Goal: Information Seeking & Learning: Learn about a topic

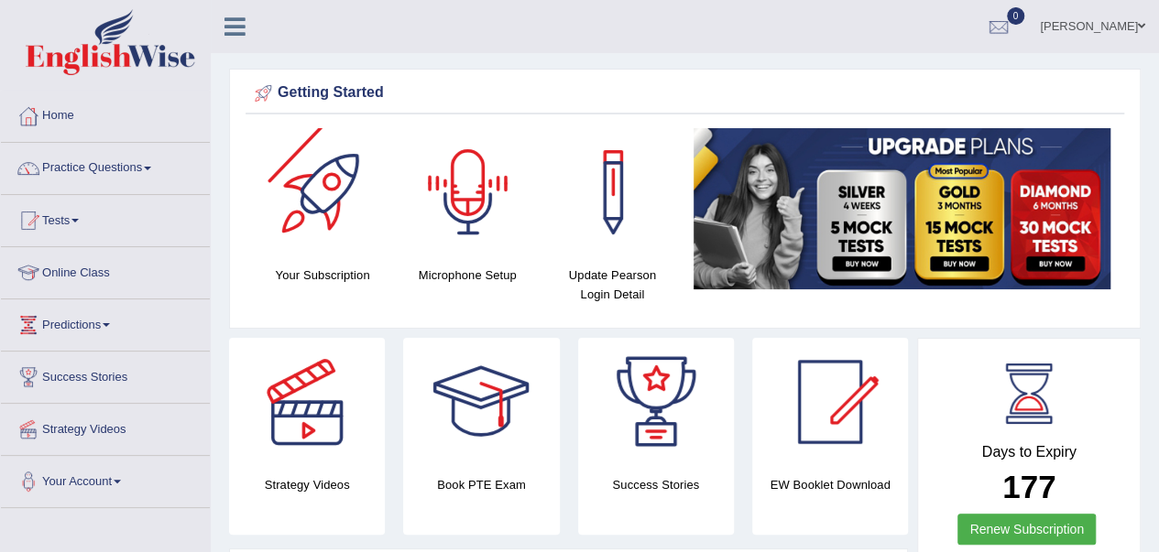
click at [67, 223] on link "Tests" at bounding box center [105, 218] width 209 height 46
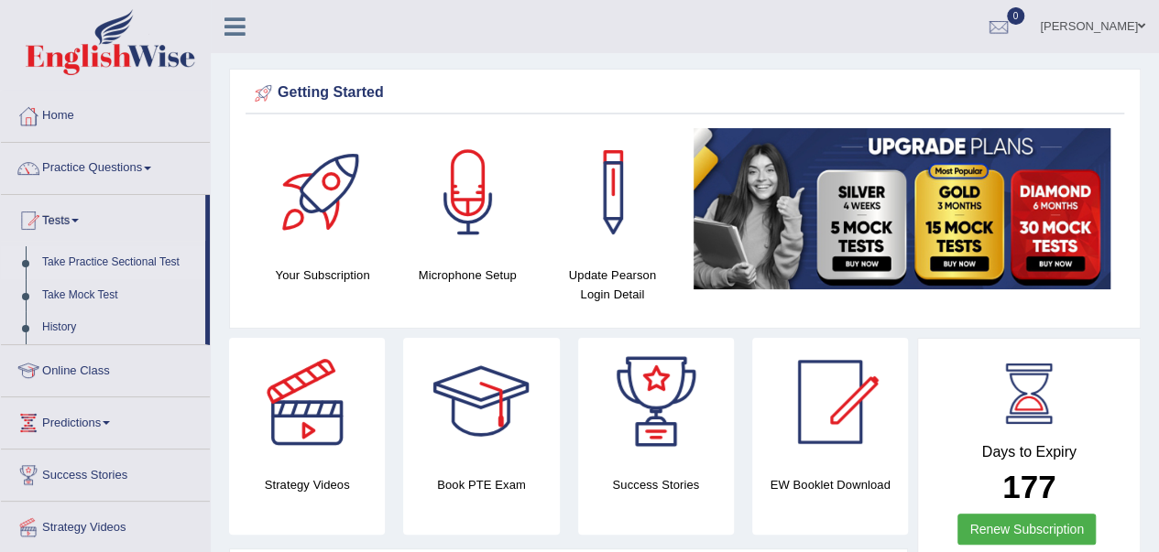
click at [87, 262] on link "Take Practice Sectional Test" at bounding box center [119, 262] width 171 height 33
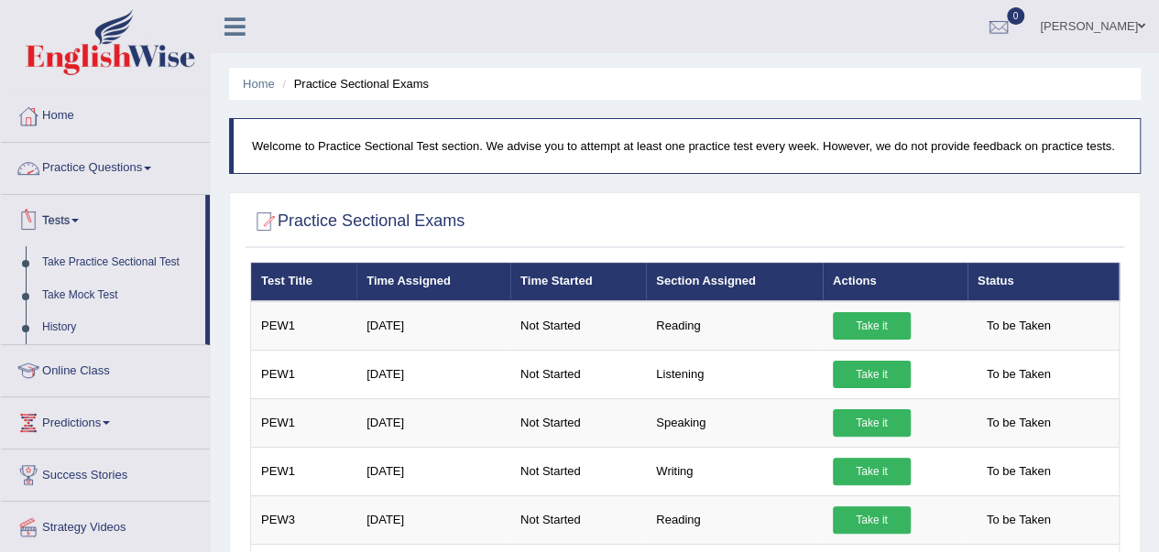
click at [107, 160] on link "Practice Questions" at bounding box center [105, 166] width 209 height 46
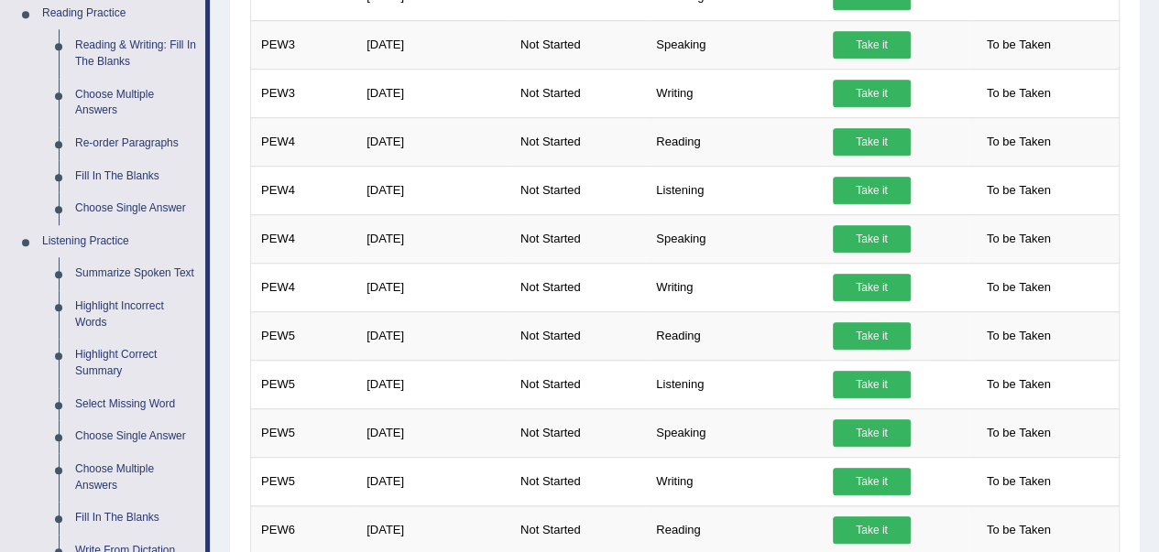
scroll to position [574, 0]
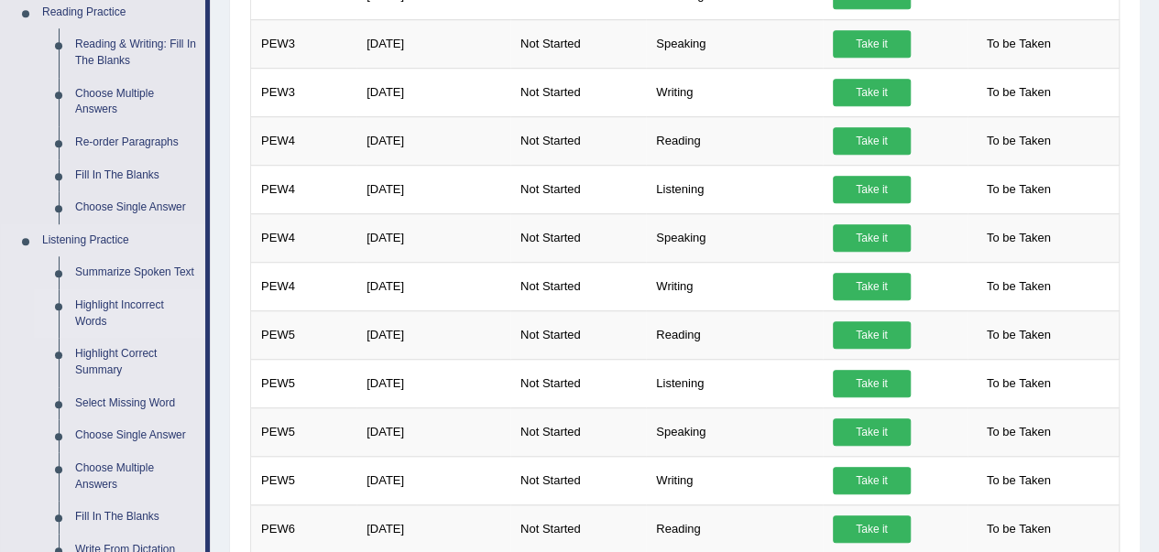
click at [106, 311] on link "Highlight Incorrect Words" at bounding box center [136, 314] width 138 height 49
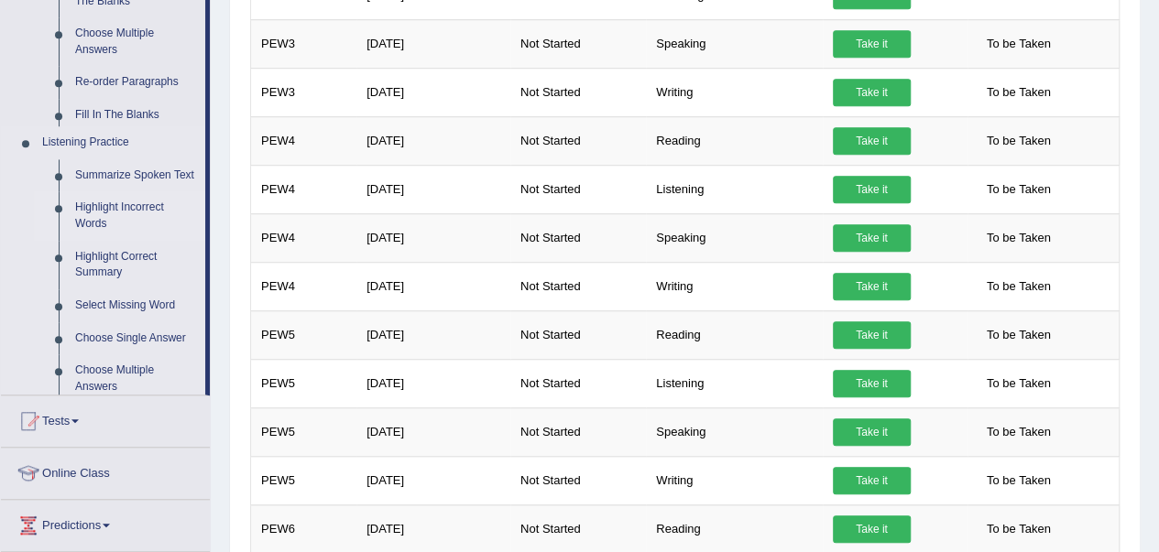
click at [106, 311] on ul "Summarize Spoken Text Highlight Incorrect Words Highlight Correct Summary Selec…" at bounding box center [119, 297] width 171 height 276
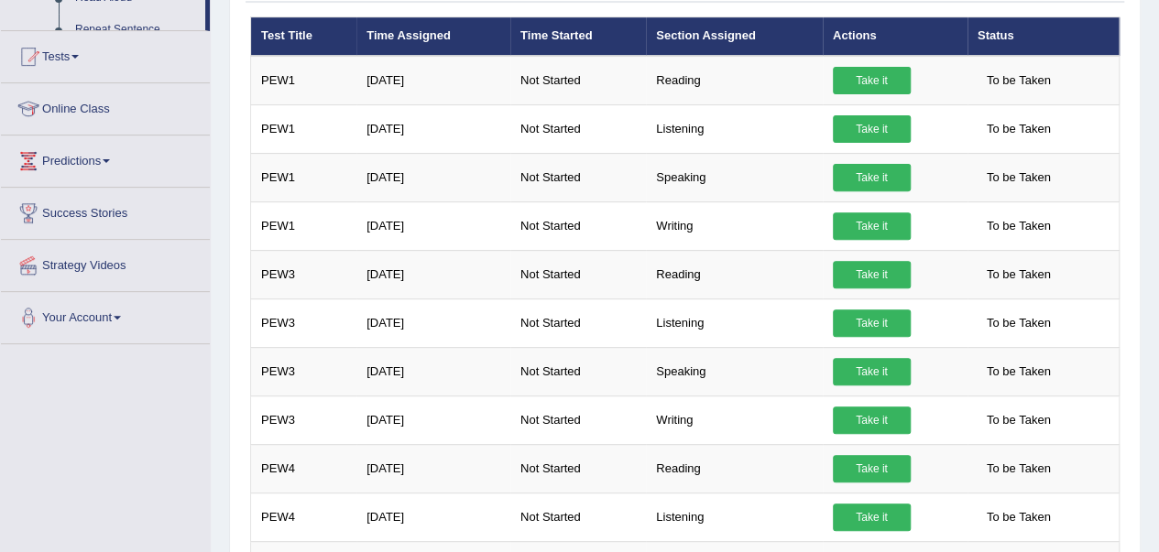
scroll to position [325, 0]
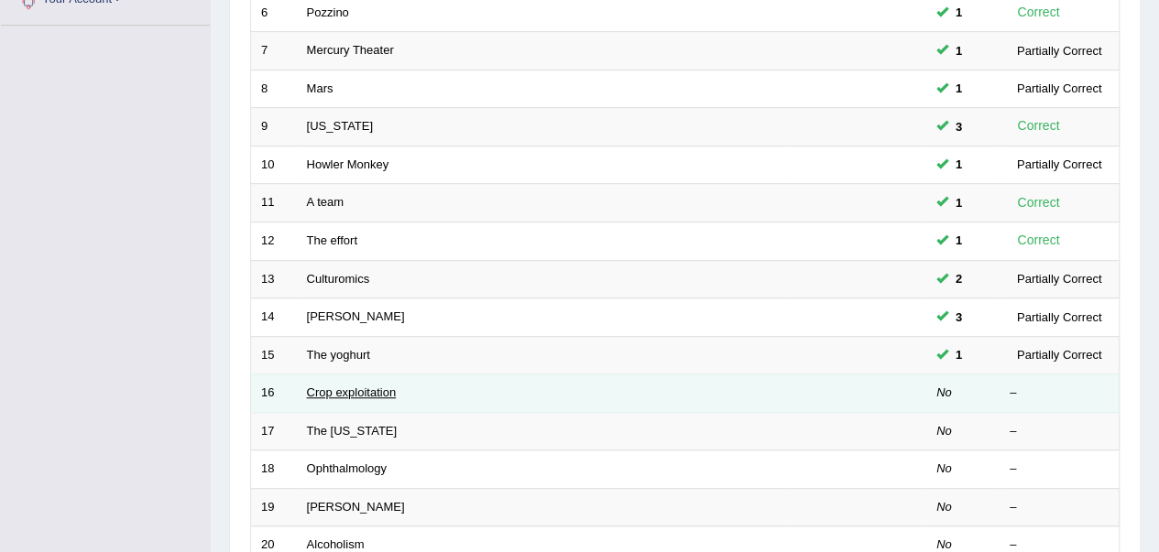
click at [334, 393] on link "Crop exploitation" at bounding box center [352, 393] width 90 height 14
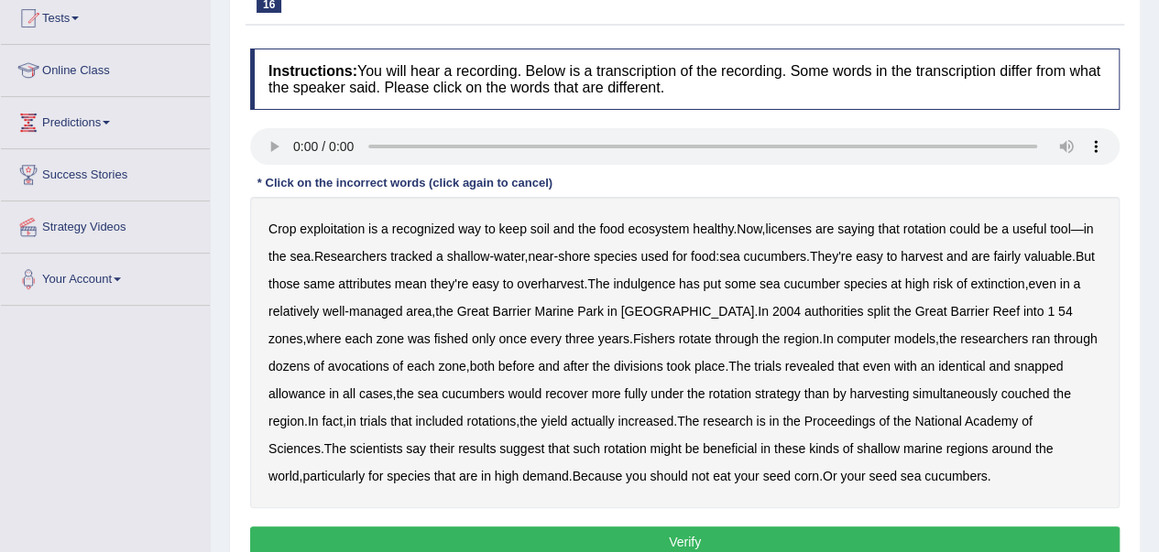
click at [1138, 388] on div "Practice Listening: Highlight Incorrect Words 16 Crop exploitation Instructions…" at bounding box center [685, 266] width 912 height 631
click at [197, 492] on div "Toggle navigation Home Practice Questions Speaking Practice Read Aloud Repeat S…" at bounding box center [579, 274] width 1159 height 953
click at [806, 231] on b "licenses" at bounding box center [788, 229] width 47 height 15
click at [673, 279] on b "indulgence" at bounding box center [644, 284] width 62 height 15
click at [700, 285] on b "has" at bounding box center [689, 284] width 21 height 15
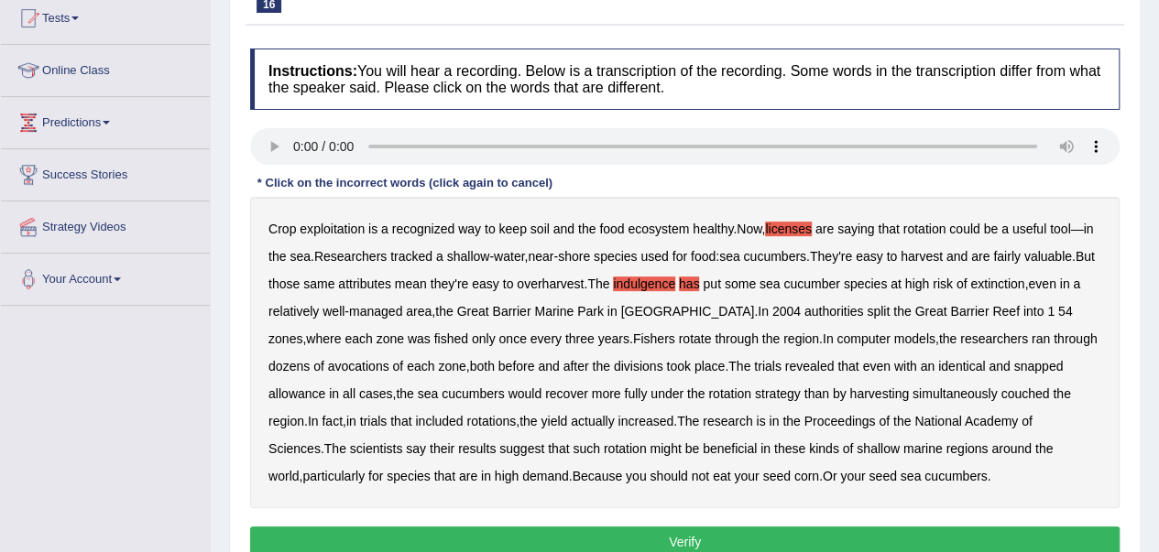
click at [1058, 313] on b "54" at bounding box center [1065, 311] width 15 height 15
click at [1047, 311] on b "1" at bounding box center [1050, 311] width 7 height 15
click at [328, 365] on b "avocations" at bounding box center [358, 366] width 61 height 15
click at [1013, 363] on b "snapped" at bounding box center [1037, 366] width 49 height 15
click at [694, 540] on button "Verify" at bounding box center [684, 542] width 869 height 31
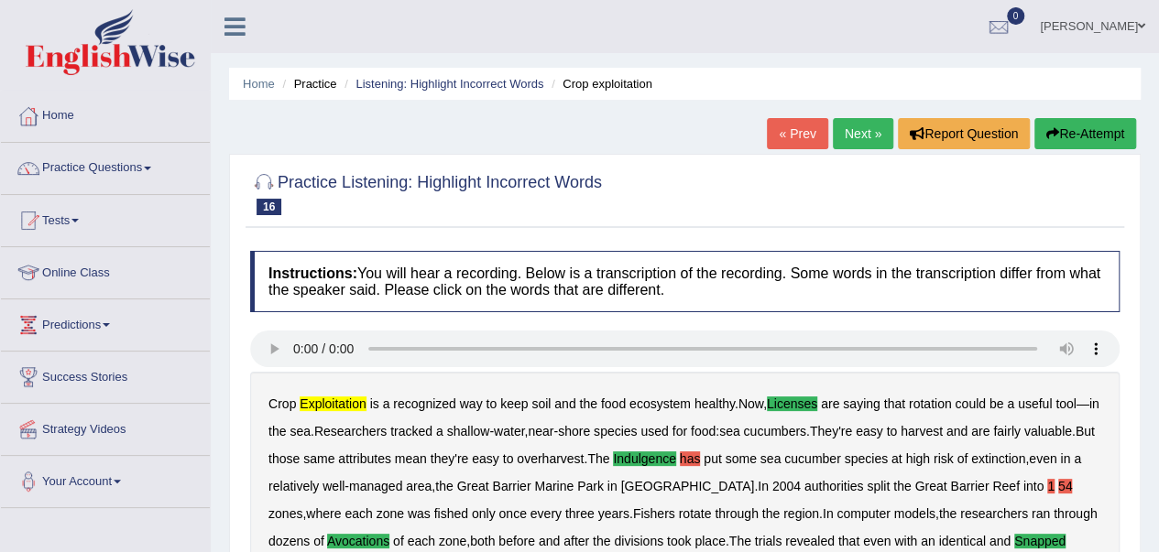
click at [850, 133] on link "Next »" at bounding box center [863, 133] width 60 height 31
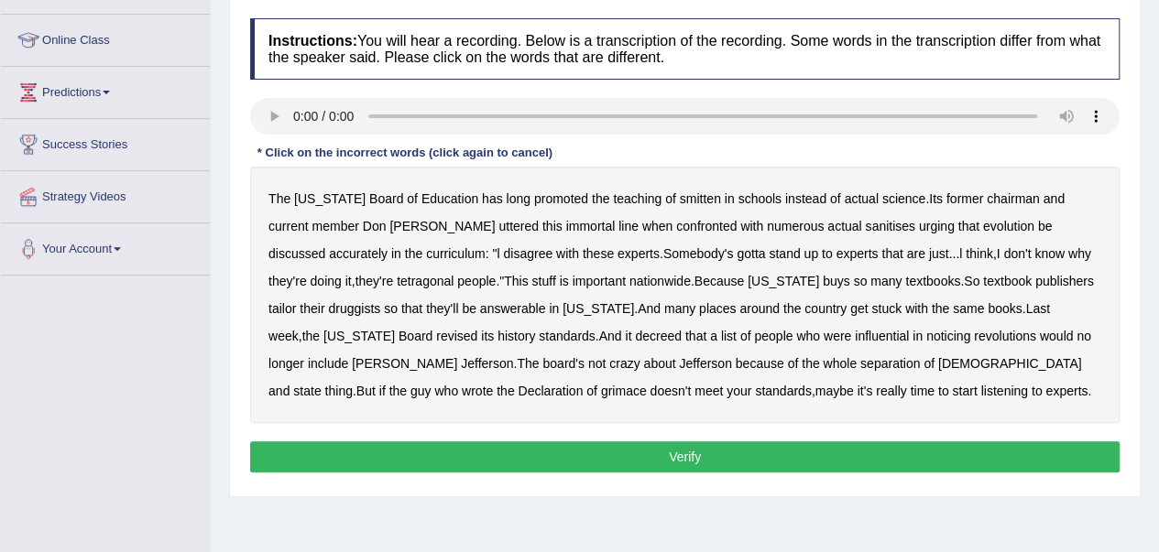
click at [680, 195] on b "smitten" at bounding box center [700, 198] width 41 height 15
click at [839, 232] on div "The [US_STATE] Board of Education has long promoted the teaching of smitten in …" at bounding box center [684, 295] width 869 height 257
click at [380, 301] on b "druggists" at bounding box center [354, 308] width 52 height 15
click at [480, 309] on b "answerable" at bounding box center [513, 308] width 66 height 15
click at [926, 337] on b "noticing" at bounding box center [948, 336] width 44 height 15
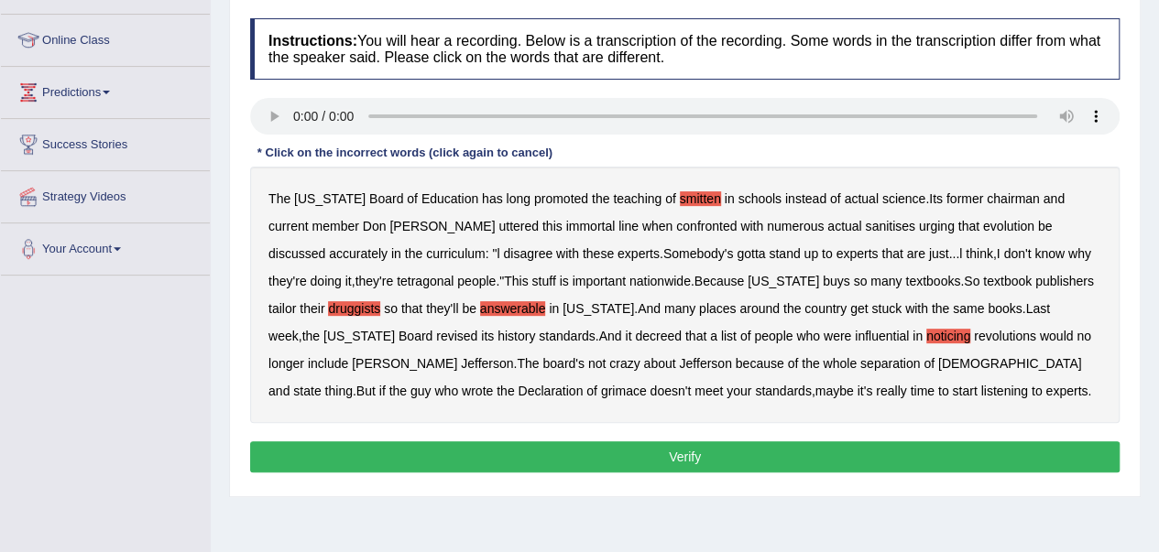
click at [647, 384] on b "grimace" at bounding box center [624, 391] width 46 height 15
click at [690, 453] on button "Verify" at bounding box center [684, 457] width 869 height 31
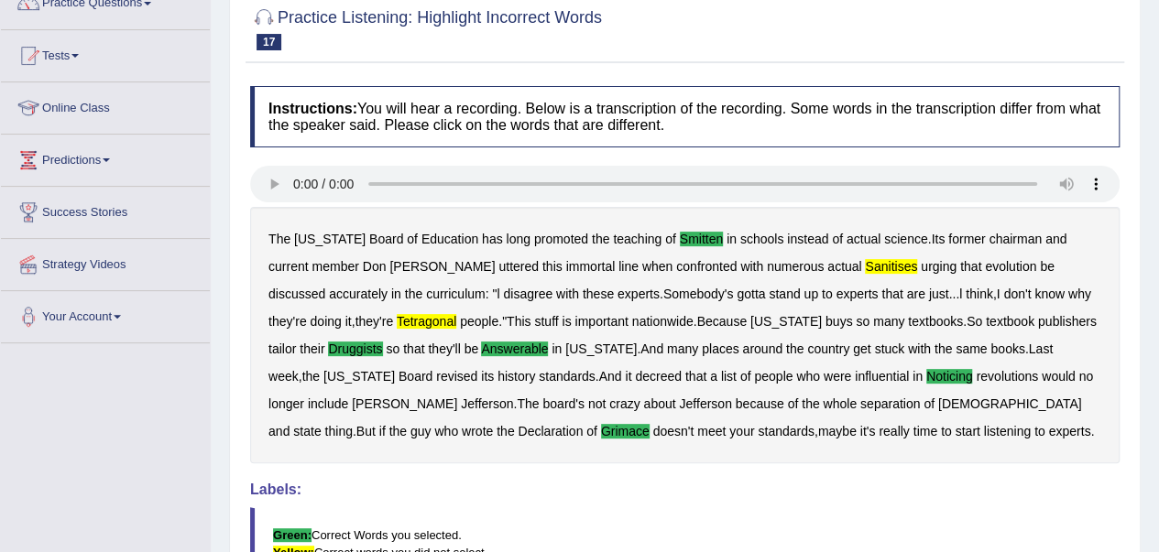
scroll to position [145, 0]
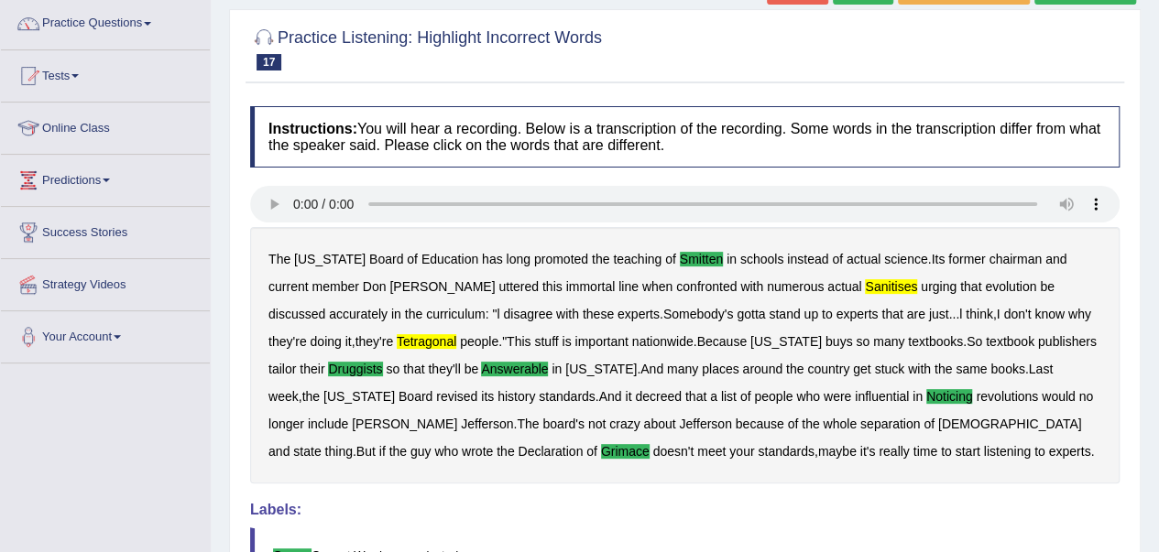
click at [397, 339] on b "tetragonal" at bounding box center [427, 341] width 60 height 15
click at [397, 344] on b "tetragonal" at bounding box center [427, 341] width 60 height 15
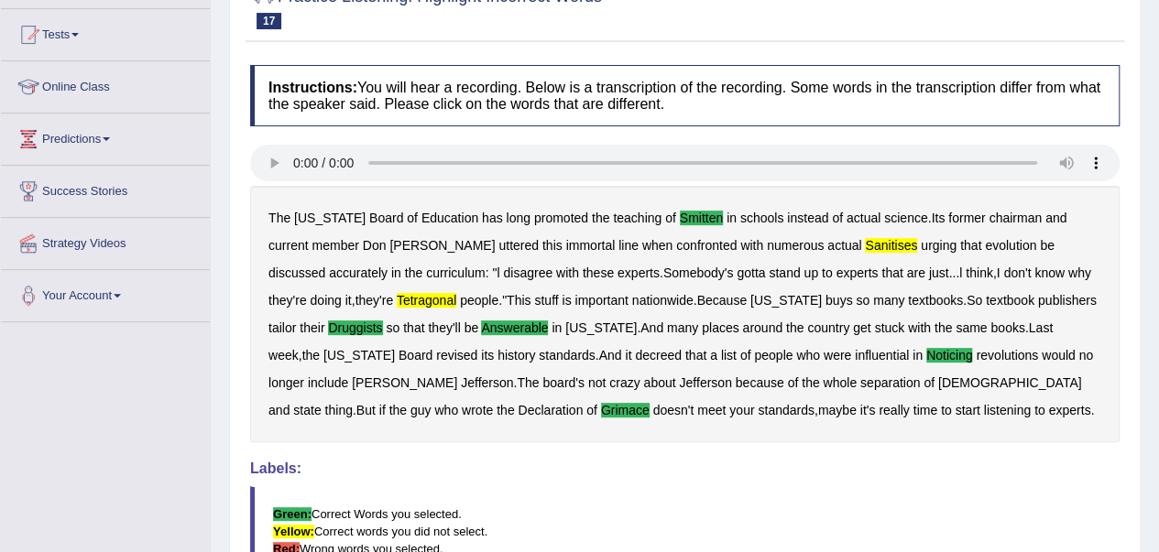
scroll to position [181, 0]
